Goal: Find contact information: Find contact information

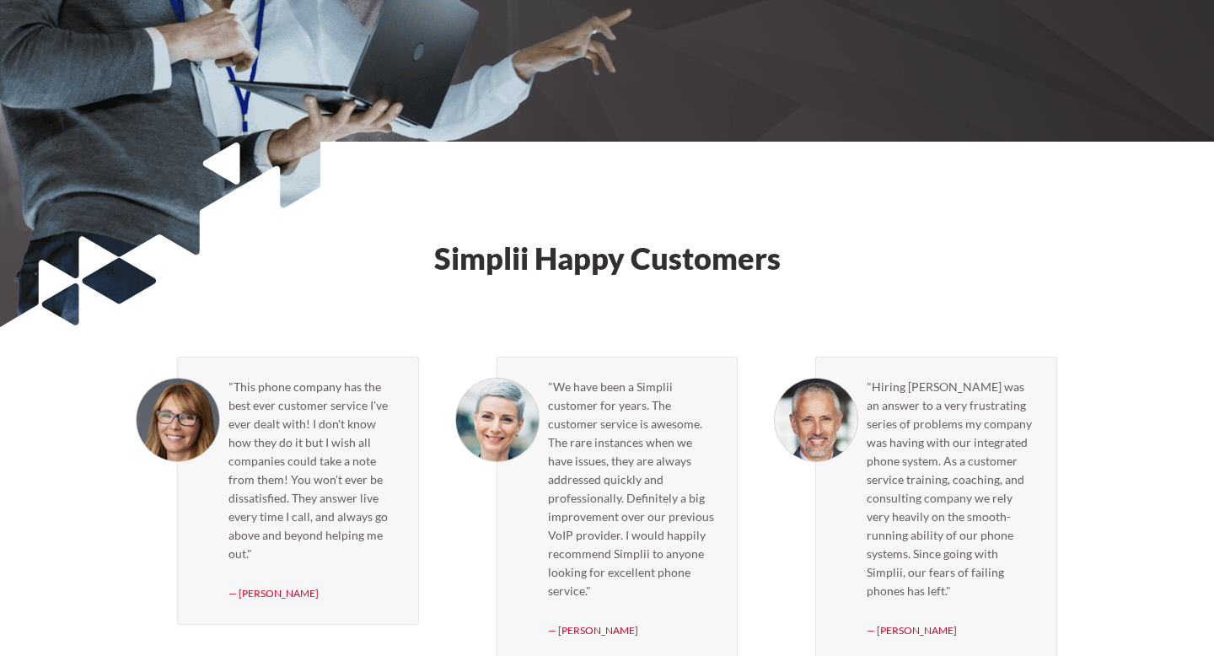
scroll to position [4928, 0]
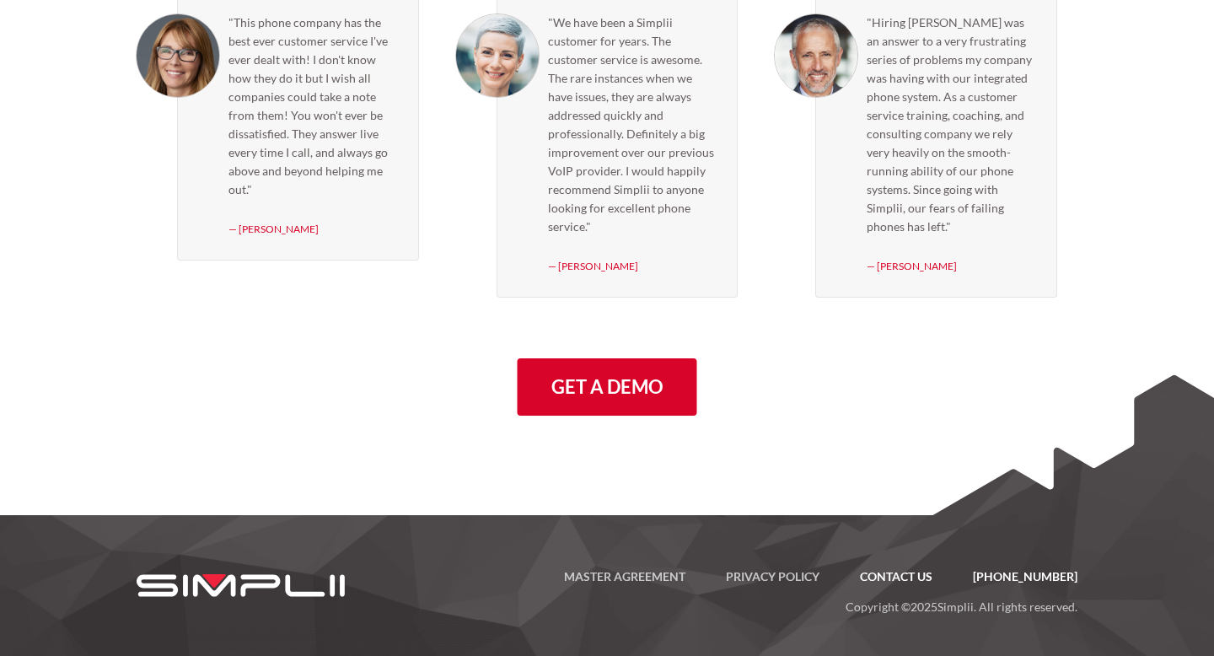
click at [927, 571] on link "Contact US" at bounding box center [896, 576] width 113 height 20
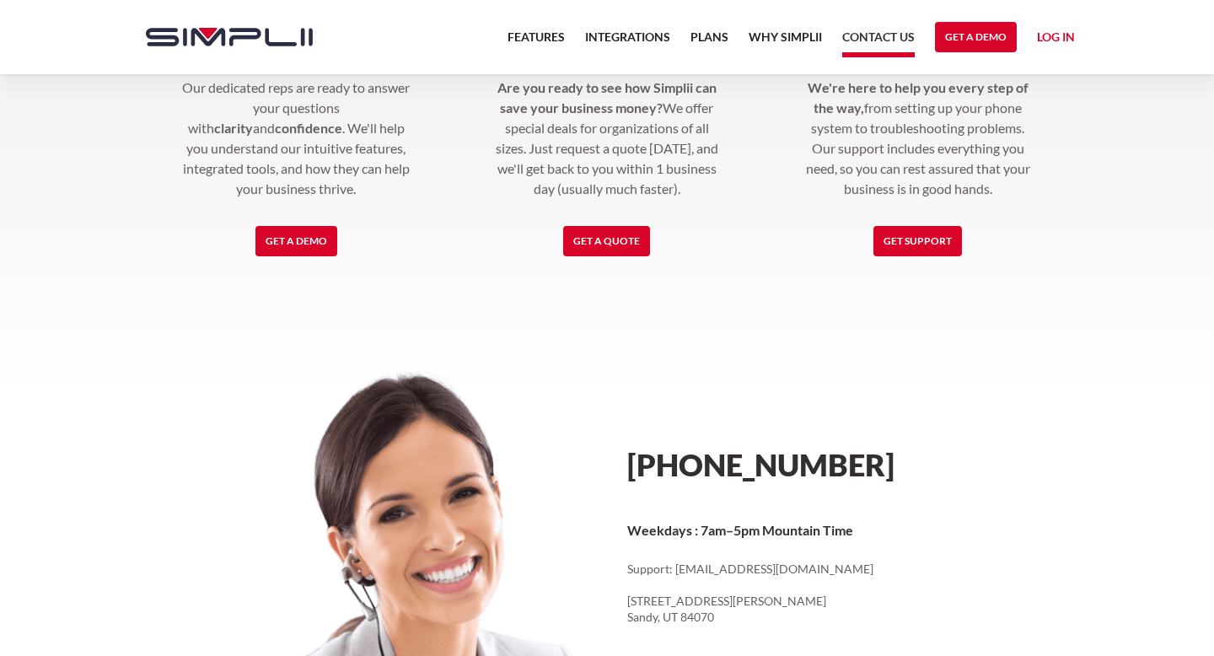
scroll to position [897, 0]
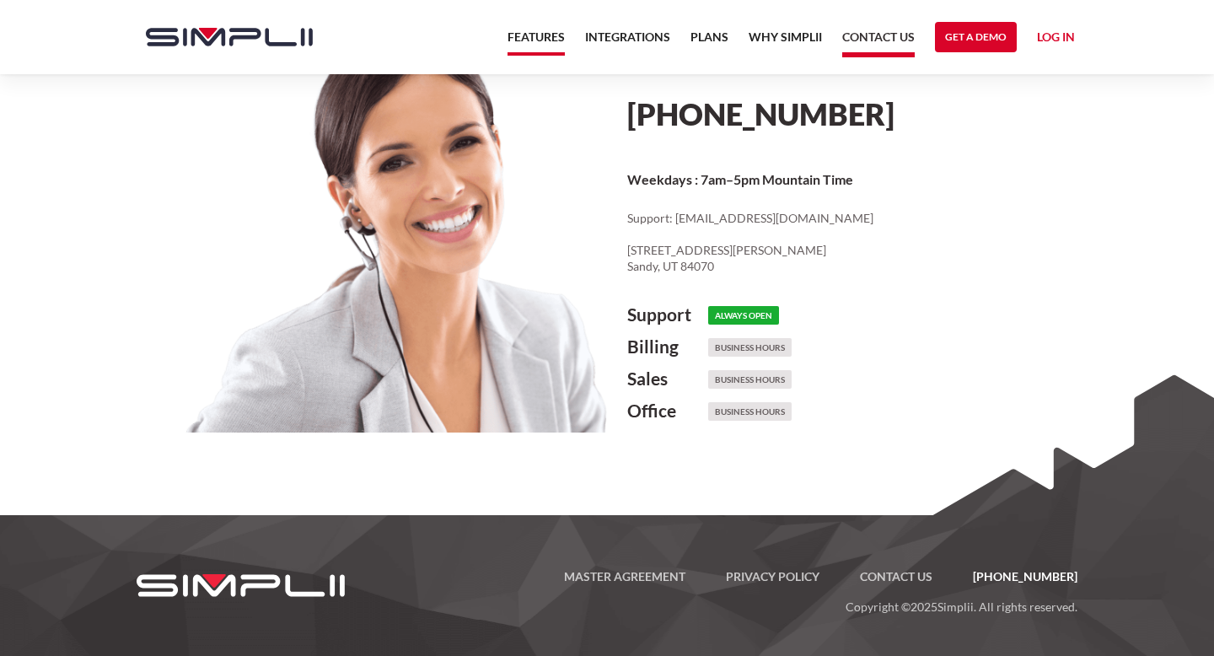
click at [556, 28] on link "Features" at bounding box center [535, 41] width 57 height 29
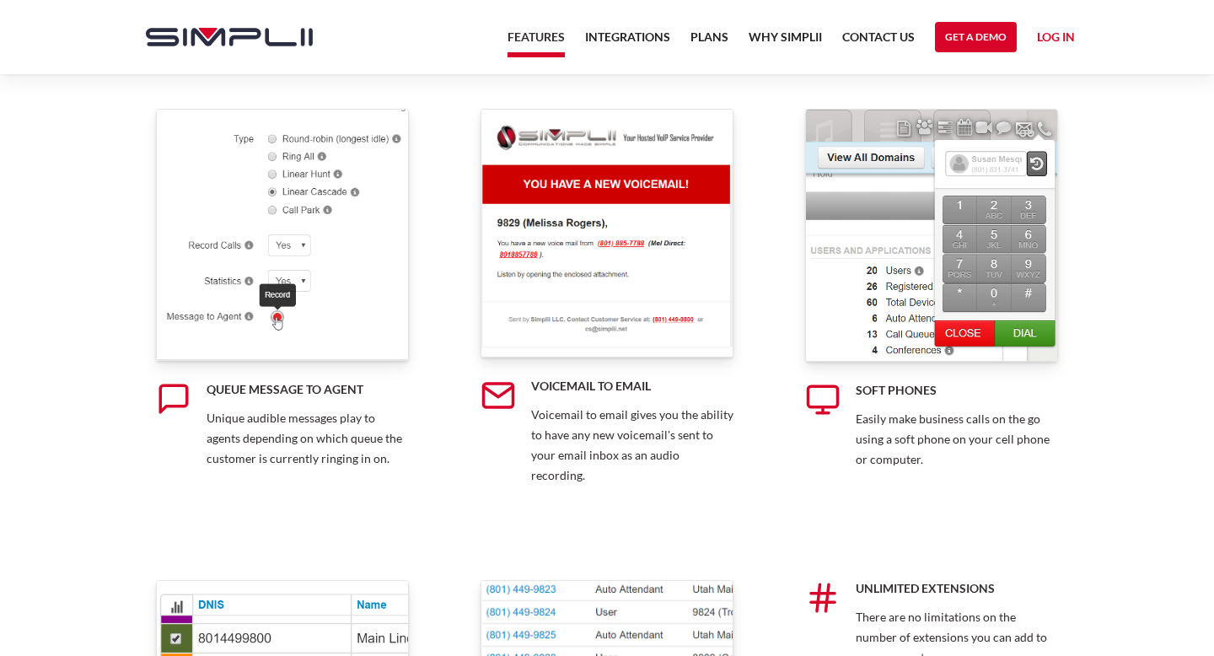
scroll to position [9625, 0]
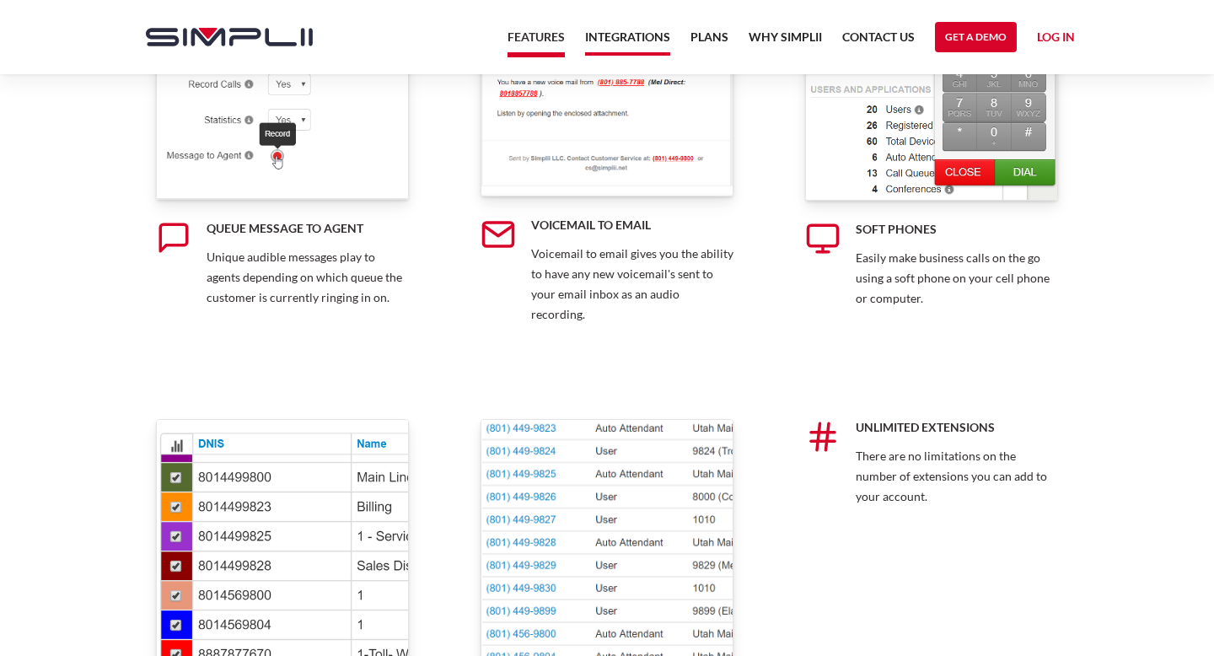
click at [624, 45] on link "Integrations" at bounding box center [627, 41] width 85 height 29
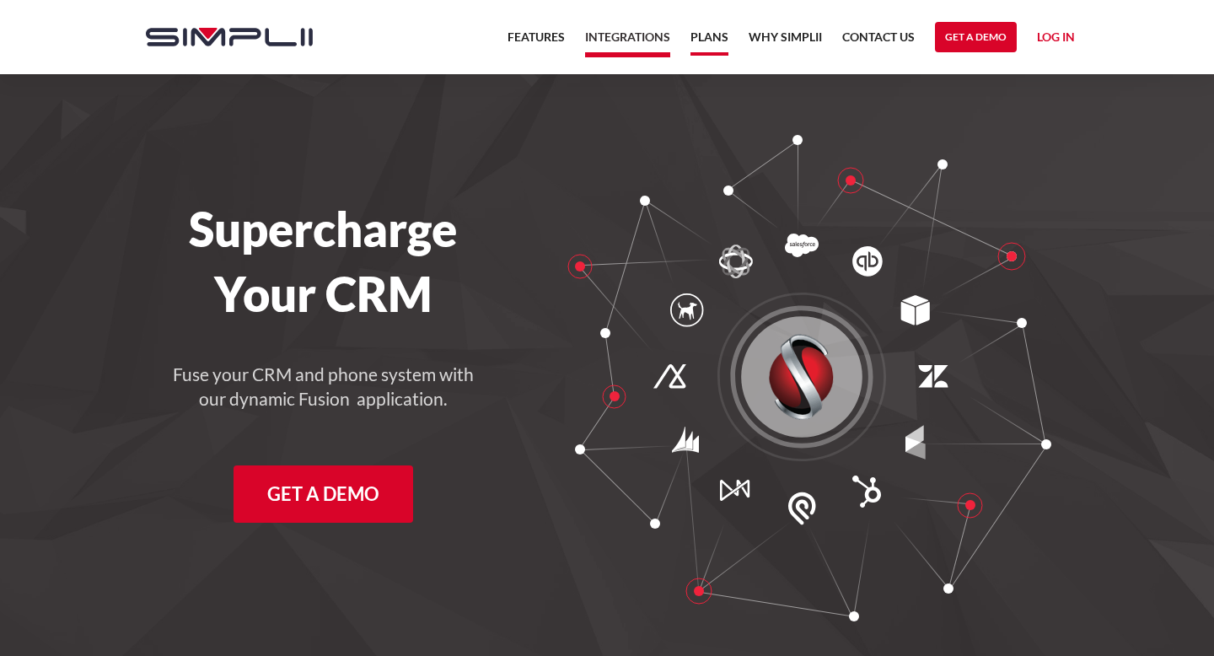
click at [704, 47] on link "Plans" at bounding box center [709, 41] width 38 height 29
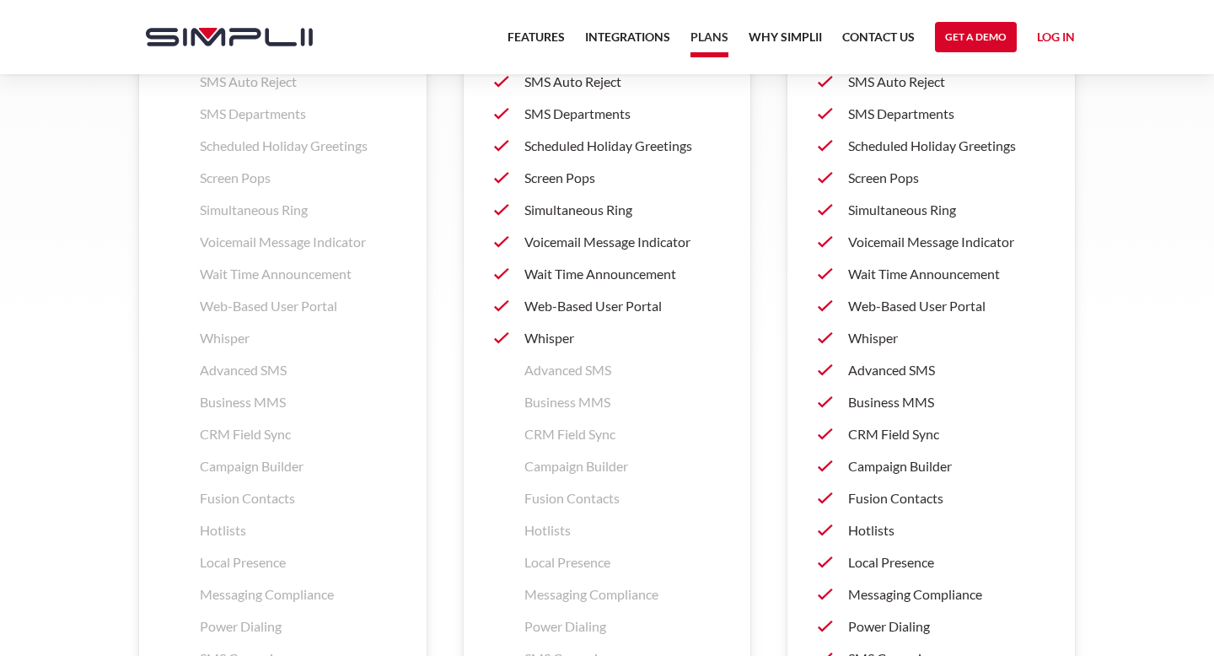
scroll to position [2838, 0]
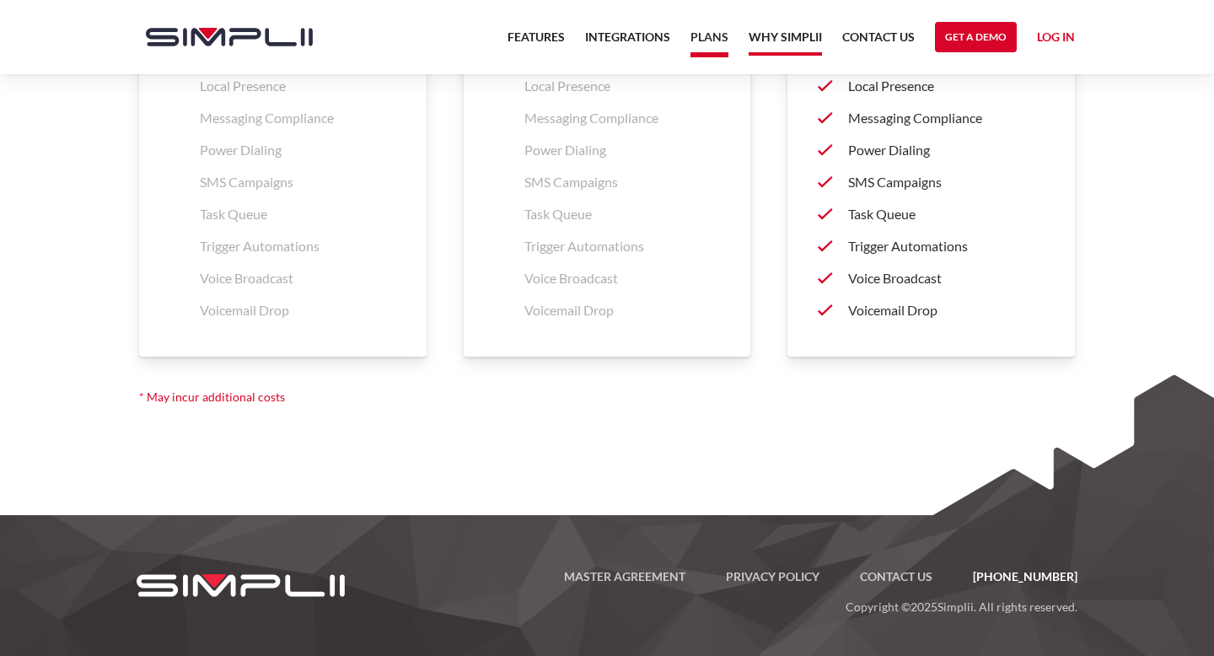
click at [797, 40] on link "Why Simplii" at bounding box center [785, 41] width 73 height 29
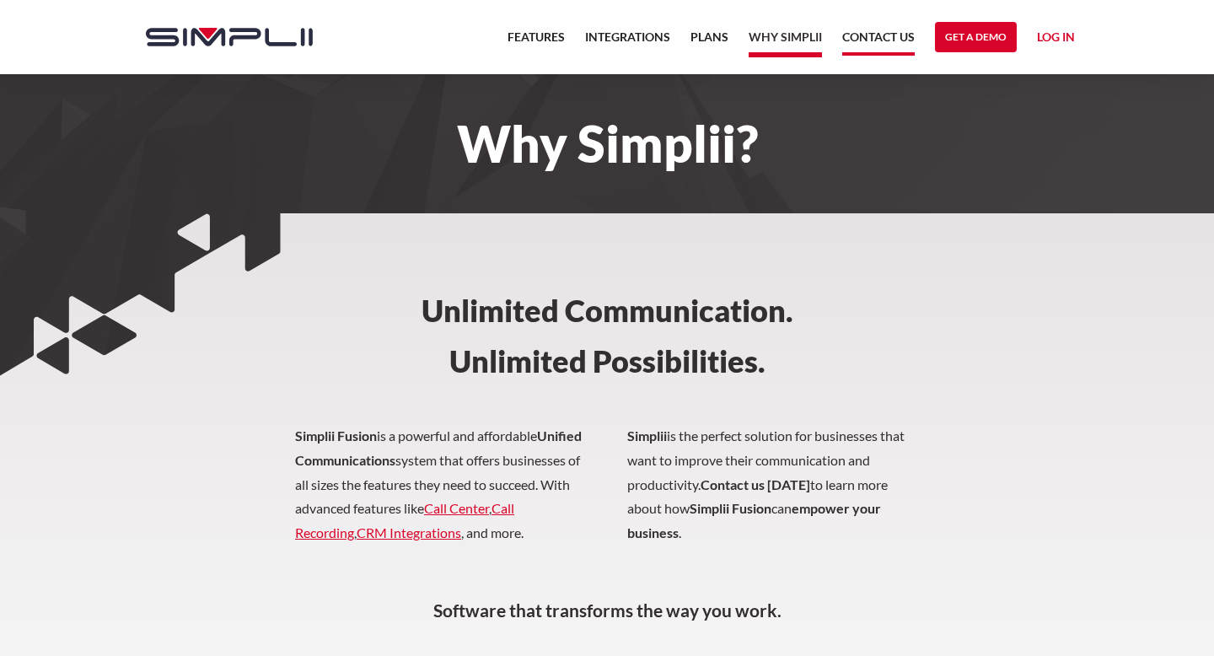
click at [870, 26] on nav "Features Integrations PRoducts Plans Why Simplii Contact US Master Agreement Ge…" at bounding box center [791, 37] width 588 height 74
click at [870, 37] on link "Contact US" at bounding box center [878, 41] width 72 height 29
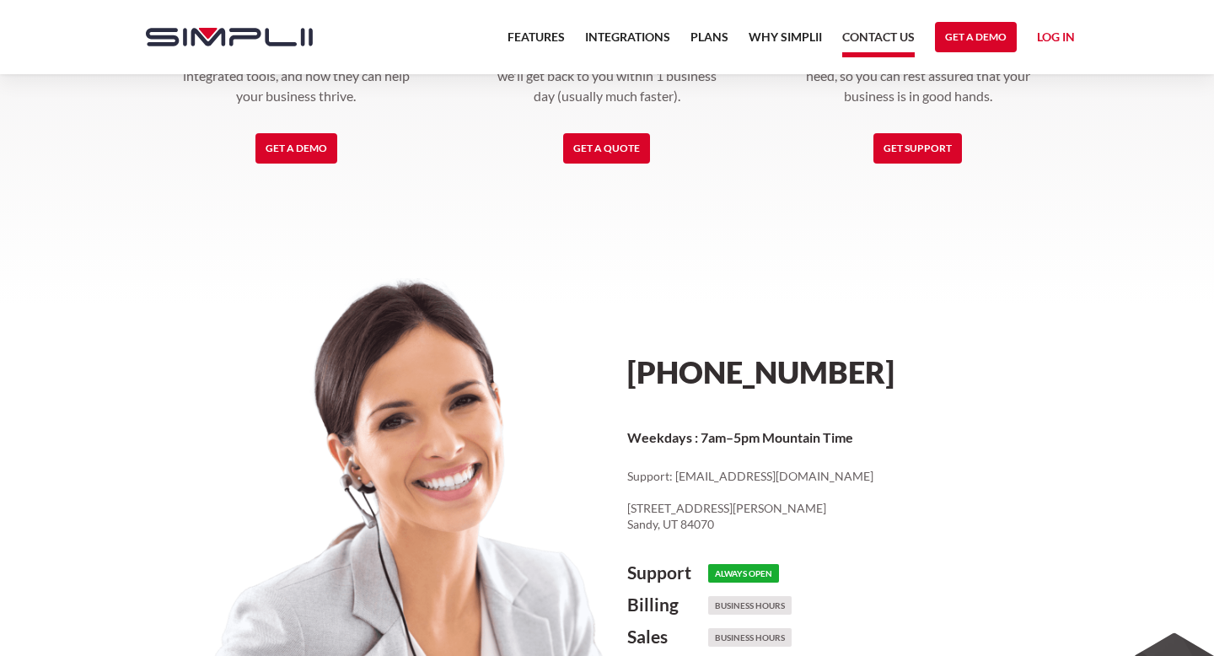
scroll to position [867, 0]
